Goal: Find specific page/section: Find specific page/section

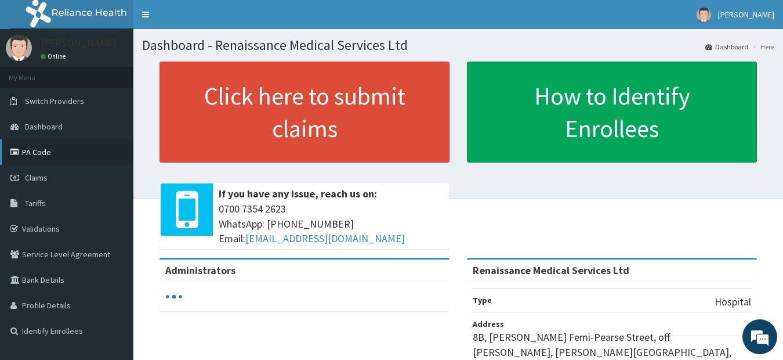
click at [33, 157] on link "PA Code" at bounding box center [66, 152] width 133 height 26
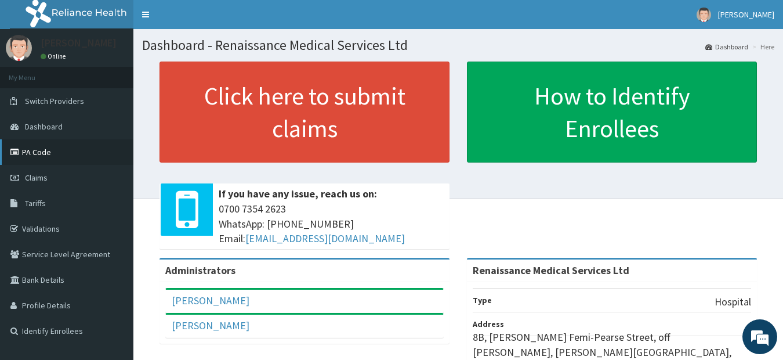
click at [50, 153] on link "PA Code" at bounding box center [66, 152] width 133 height 26
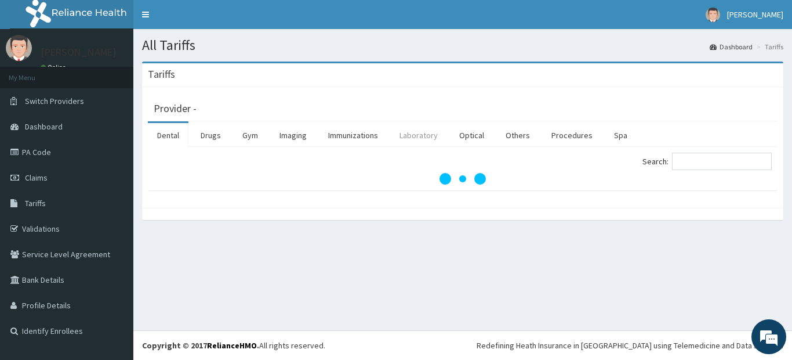
click at [417, 134] on link "Laboratory" at bounding box center [418, 135] width 57 height 24
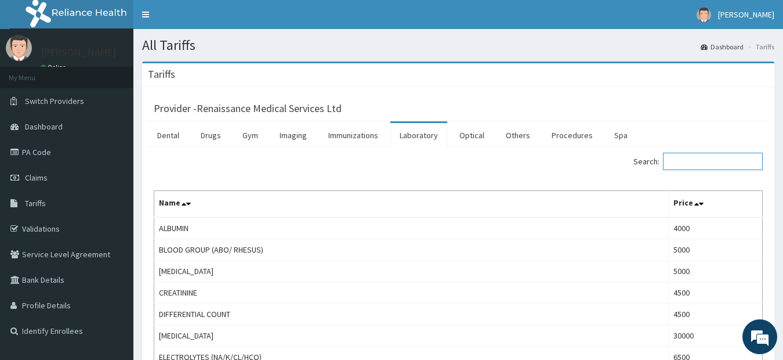
click at [724, 163] on input "Search:" at bounding box center [713, 161] width 100 height 17
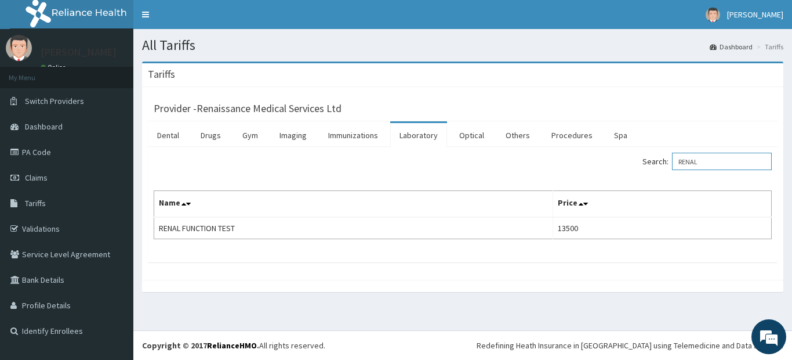
type input "RENAL"
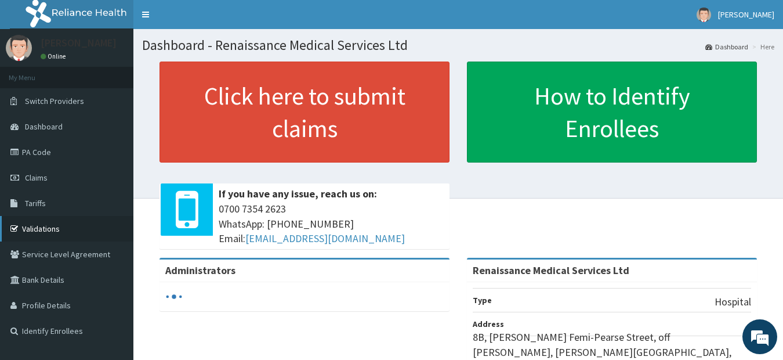
click at [55, 226] on link "Validations" at bounding box center [66, 229] width 133 height 26
